Goal: Task Accomplishment & Management: Complete application form

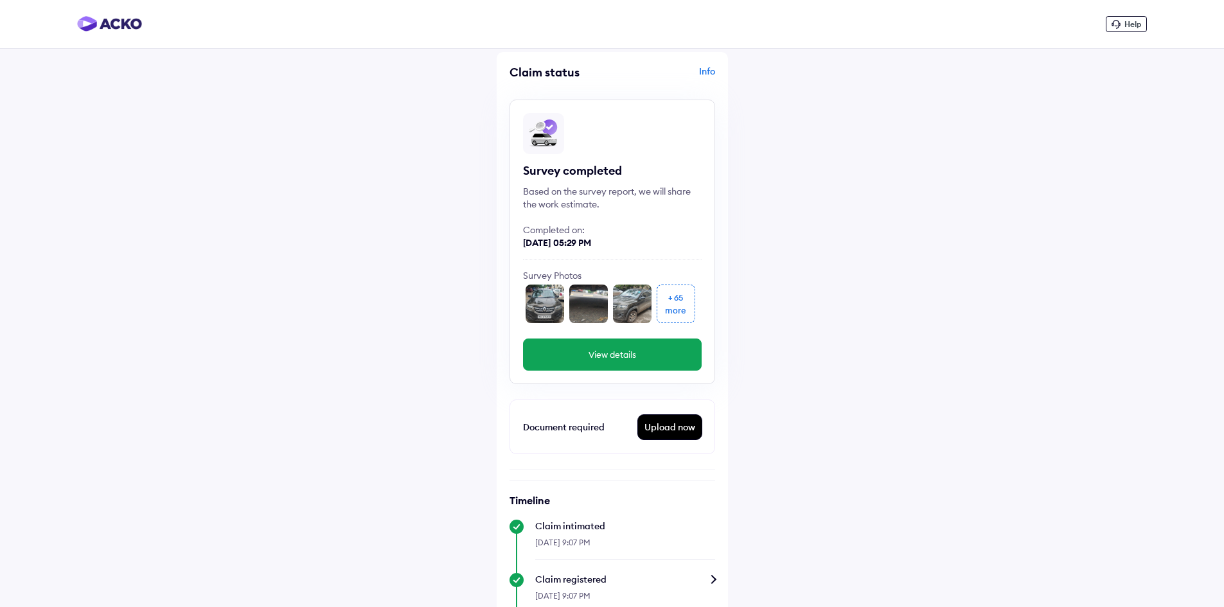
click at [676, 425] on div "Upload now" at bounding box center [670, 427] width 64 height 24
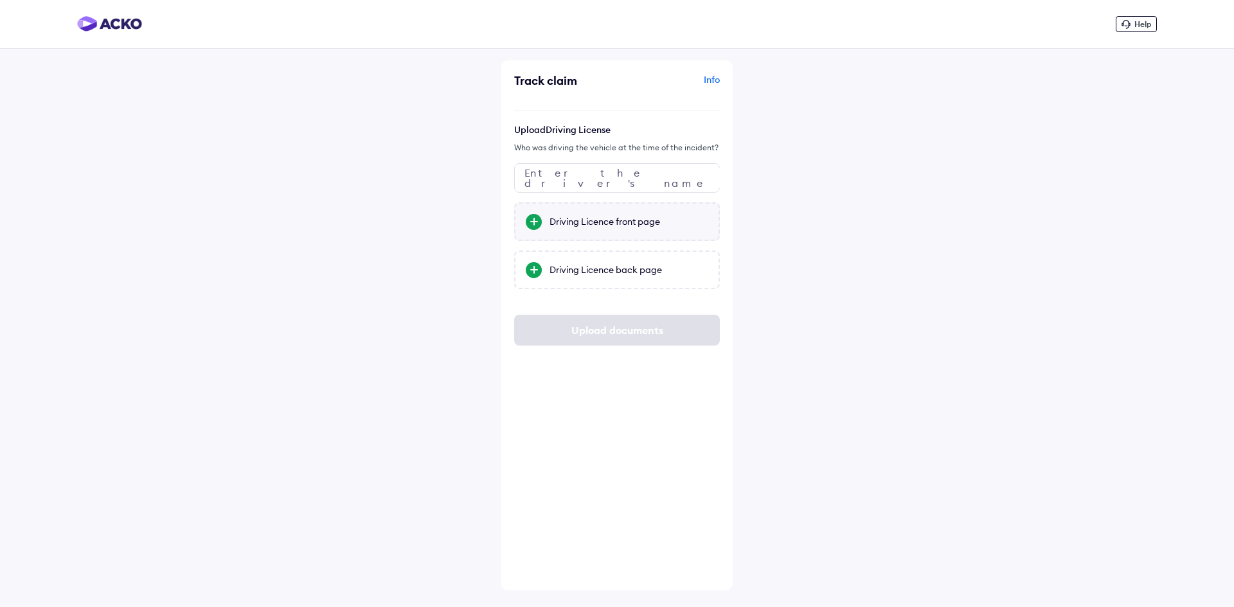
click at [609, 219] on div "Driving Licence front page" at bounding box center [629, 221] width 159 height 13
click at [0, 0] on input "Driving Licence front page" at bounding box center [0, 0] width 0 height 0
click at [624, 280] on div "Driving Licence back page" at bounding box center [617, 270] width 206 height 39
click at [0, 0] on input "Driving Licence back page" at bounding box center [0, 0] width 0 height 0
click at [668, 370] on div "Track claim Info Upload Driving License Who was driving the vehicle at the time…" at bounding box center [616, 325] width 231 height 530
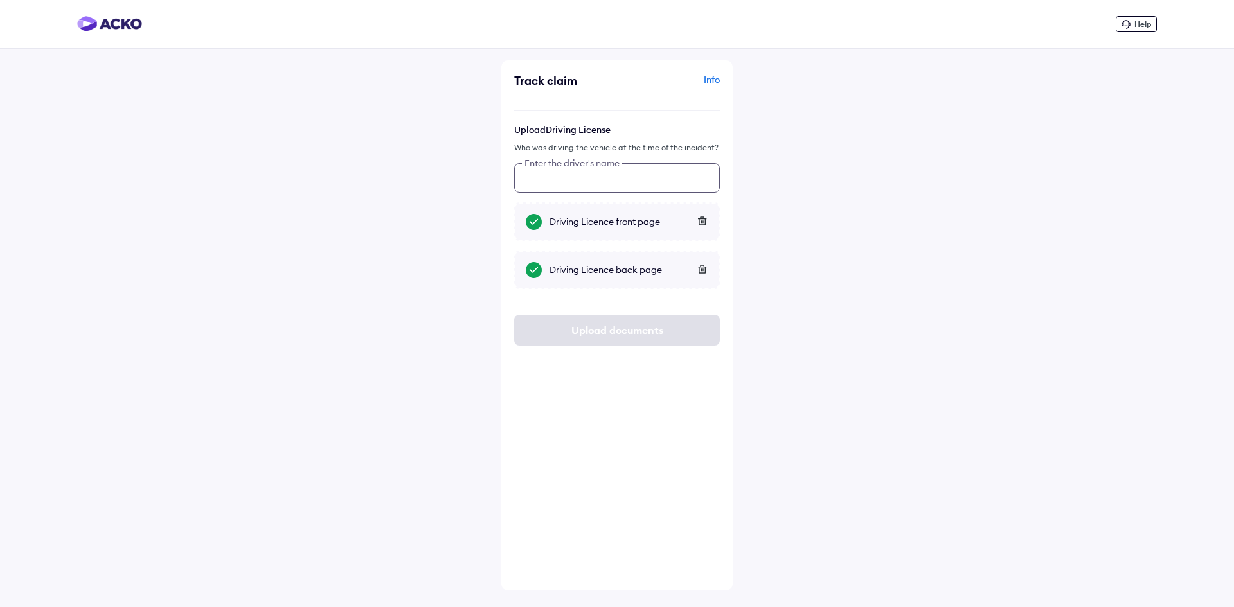
click at [611, 175] on input "text" at bounding box center [617, 178] width 206 height 30
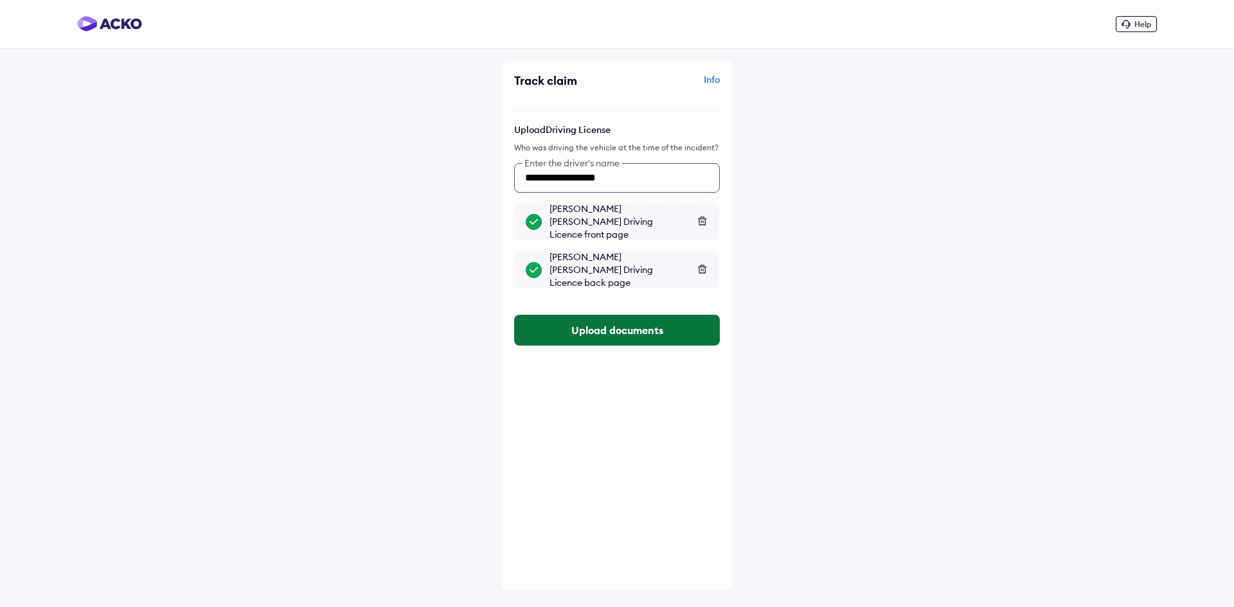
type input "**********"
click at [625, 328] on button "Upload documents" at bounding box center [617, 330] width 206 height 31
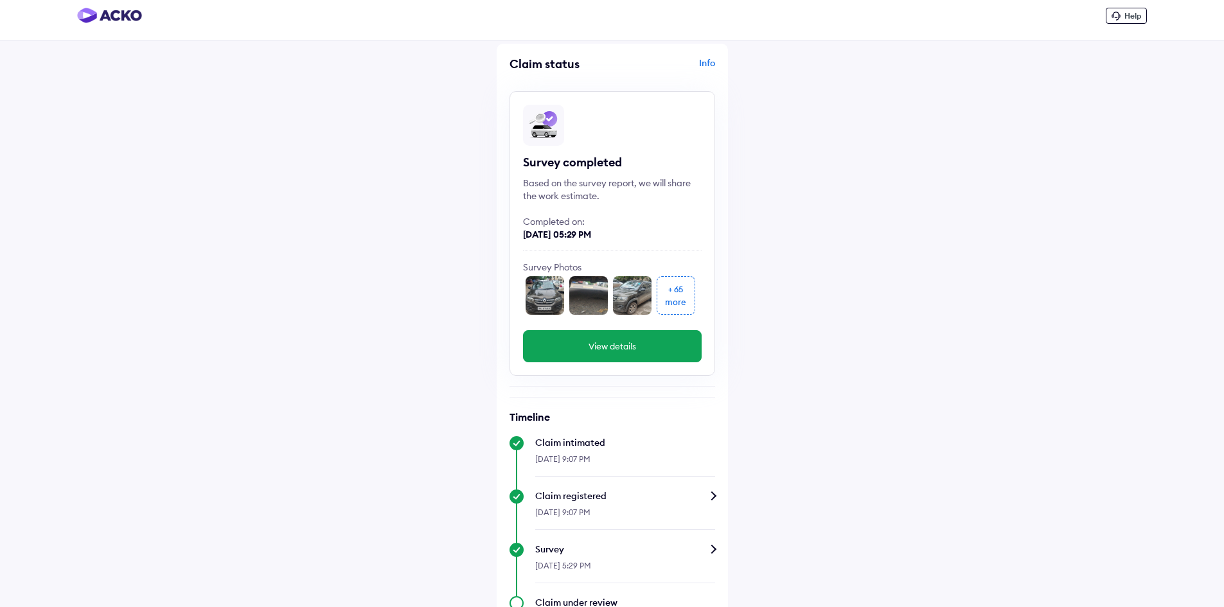
scroll to position [3, 0]
